Goal: Task Accomplishment & Management: Manage account settings

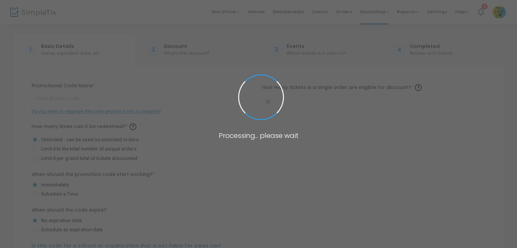
type input "KRUR6DBEQ7JZ"
radio input "false"
radio input "true"
radio input "false"
radio input "true"
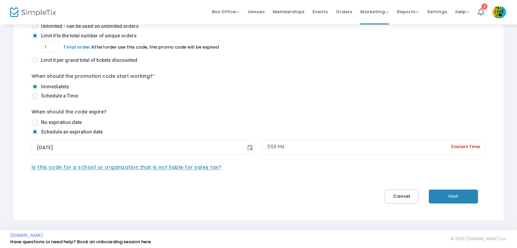
scroll to position [142, 0]
click at [34, 119] on span at bounding box center [35, 122] width 7 height 7
click at [35, 125] on input "No expiration date" at bounding box center [35, 125] width 0 height 0
radio input "true"
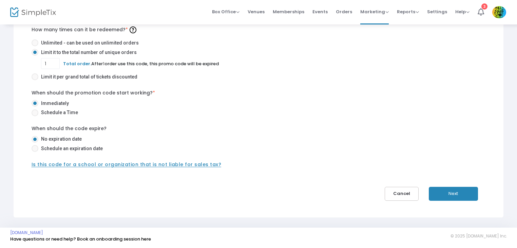
scroll to position [125, 0]
click at [448, 196] on button "Next" at bounding box center [453, 194] width 49 height 14
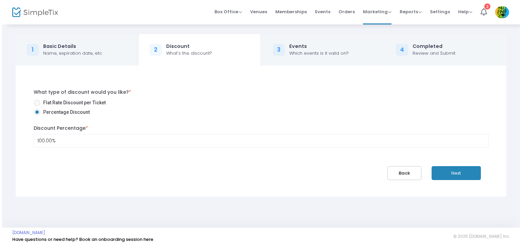
scroll to position [0, 0]
click at [465, 174] on button "Next" at bounding box center [457, 173] width 49 height 14
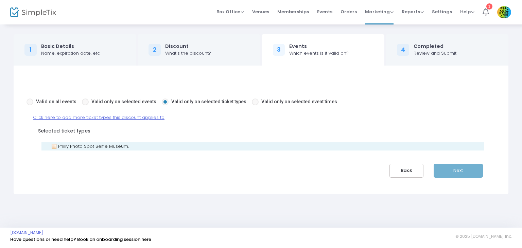
click at [55, 146] on icon at bounding box center [54, 146] width 8 height 8
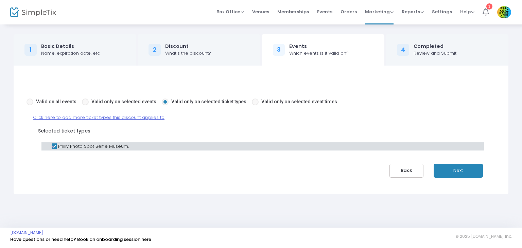
click at [59, 115] on span "Click here to add more ticket types this discount applies to" at bounding box center [98, 117] width 131 height 6
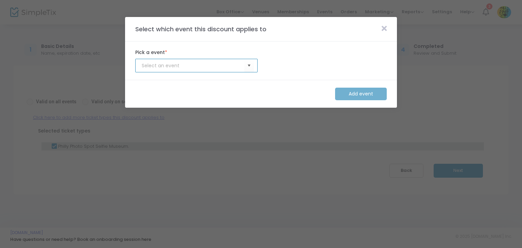
click at [187, 63] on input at bounding box center [193, 65] width 103 height 7
click at [251, 63] on span "Select" at bounding box center [248, 65] width 11 height 11
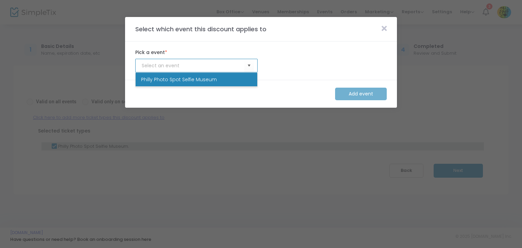
click at [224, 78] on li "Philly Photo Spot Selfie Museum" at bounding box center [196, 80] width 122 height 14
type input "Philly Photo Spot Selfie Museum"
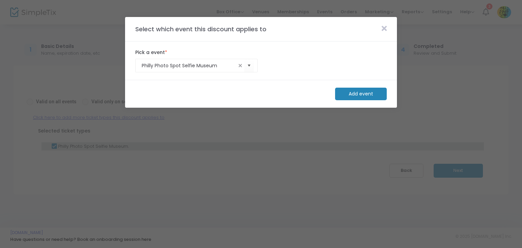
click at [360, 95] on m-button "Add event" at bounding box center [361, 94] width 52 height 13
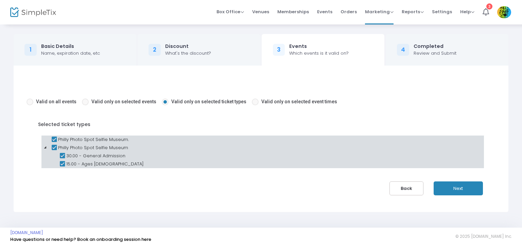
click at [65, 164] on icon at bounding box center [62, 164] width 8 height 8
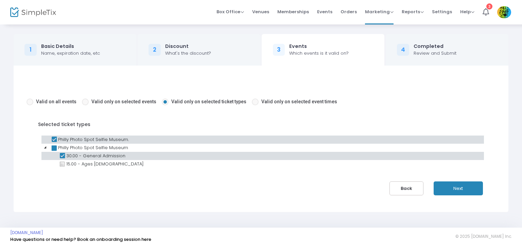
click at [445, 187] on button "Next" at bounding box center [457, 188] width 49 height 14
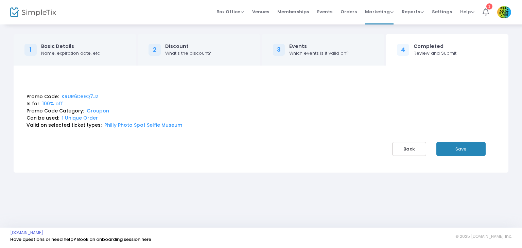
click at [452, 148] on button "Save" at bounding box center [460, 149] width 49 height 14
